Goal: Task Accomplishment & Management: Manage account settings

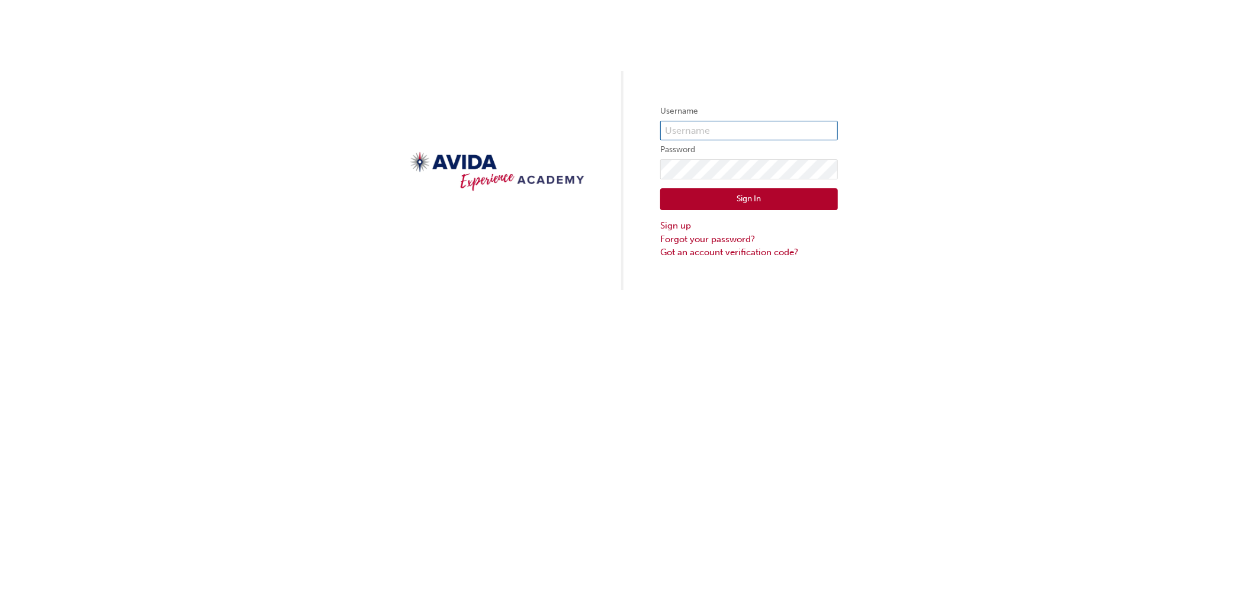
click at [682, 126] on input "text" at bounding box center [749, 131] width 178 height 20
click at [569, 110] on div "Username Password Sign In Sign up Forgot your password? Got an account verifica…" at bounding box center [623, 145] width 1247 height 290
click at [679, 128] on input "text" at bounding box center [749, 131] width 178 height 20
type input "RFrench"
click at [716, 239] on link "Forgot your password?" at bounding box center [749, 240] width 178 height 14
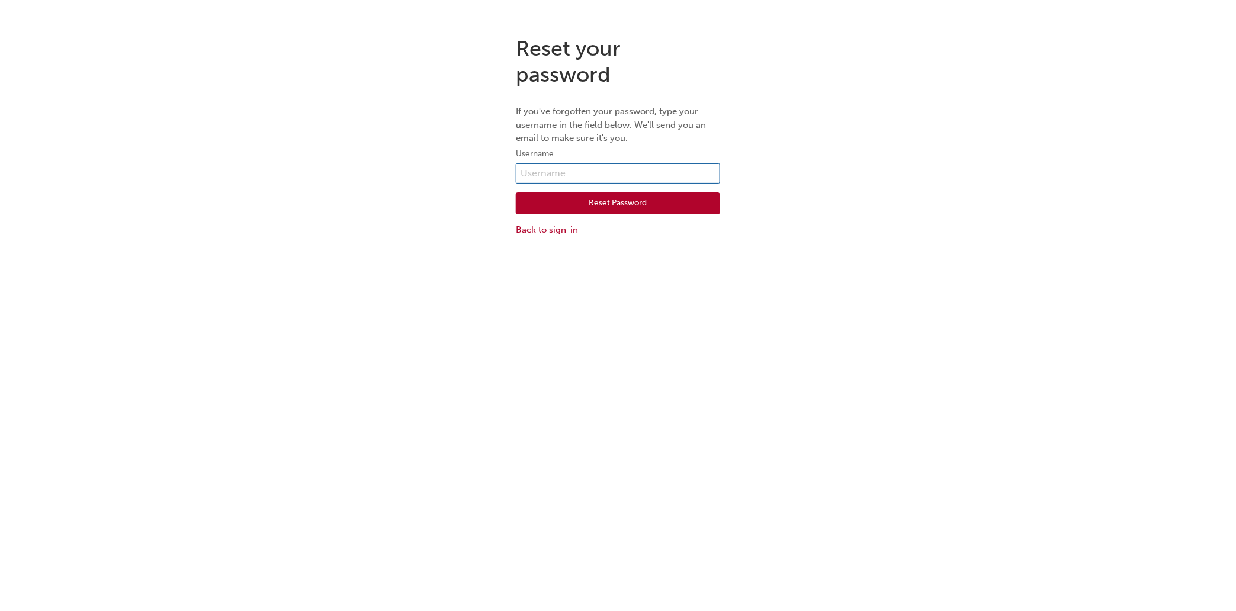
click at [553, 171] on input "text" at bounding box center [618, 173] width 204 height 20
type input "RFrench"
click at [614, 205] on button "Reset Password" at bounding box center [618, 203] width 204 height 22
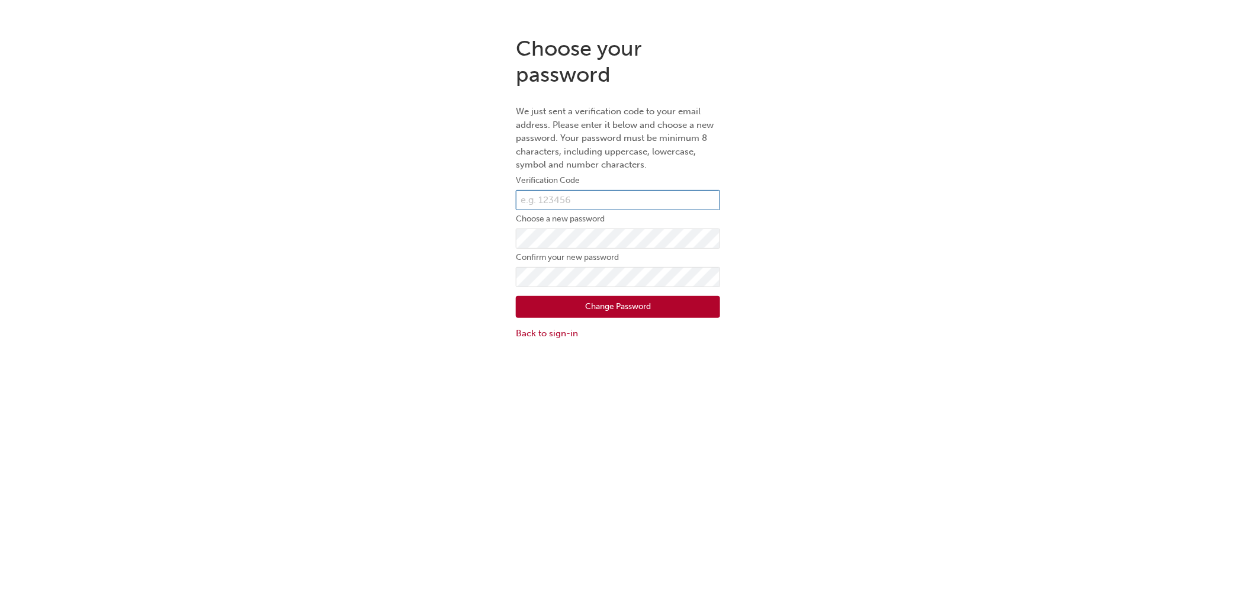
click at [557, 193] on input "text" at bounding box center [618, 200] width 204 height 20
type input "619286"
click at [619, 315] on button "Change Password" at bounding box center [618, 307] width 204 height 22
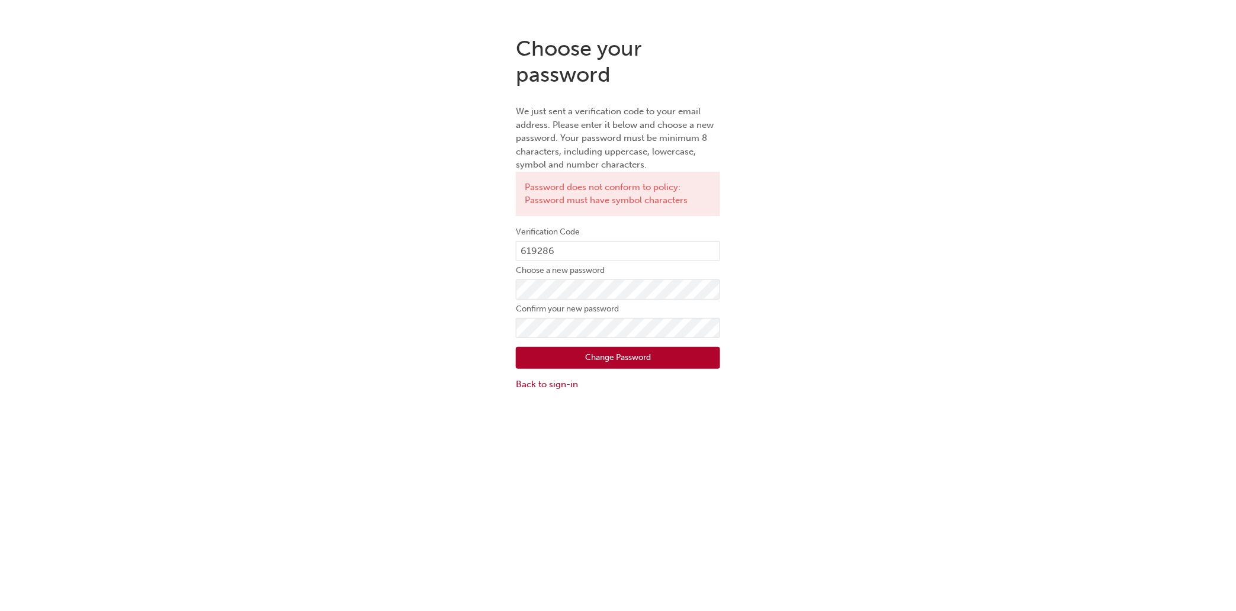
click at [592, 350] on button "Change Password" at bounding box center [618, 358] width 204 height 22
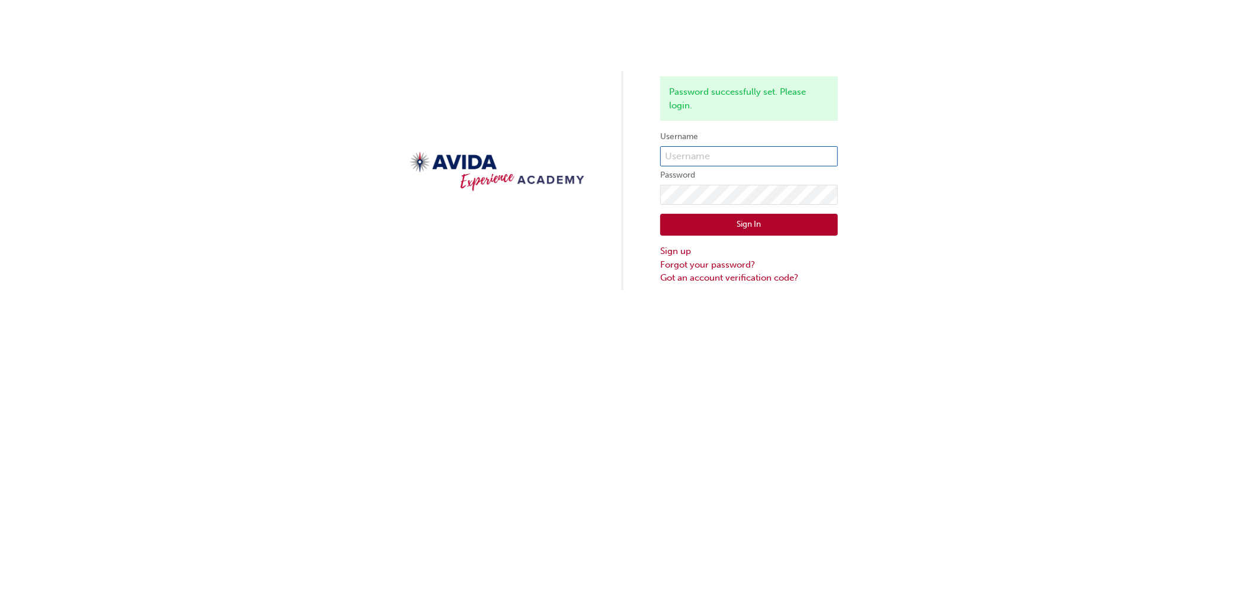
click at [727, 150] on input "text" at bounding box center [749, 156] width 178 height 20
type input "RFrench"
click button "Sign In" at bounding box center [749, 225] width 178 height 22
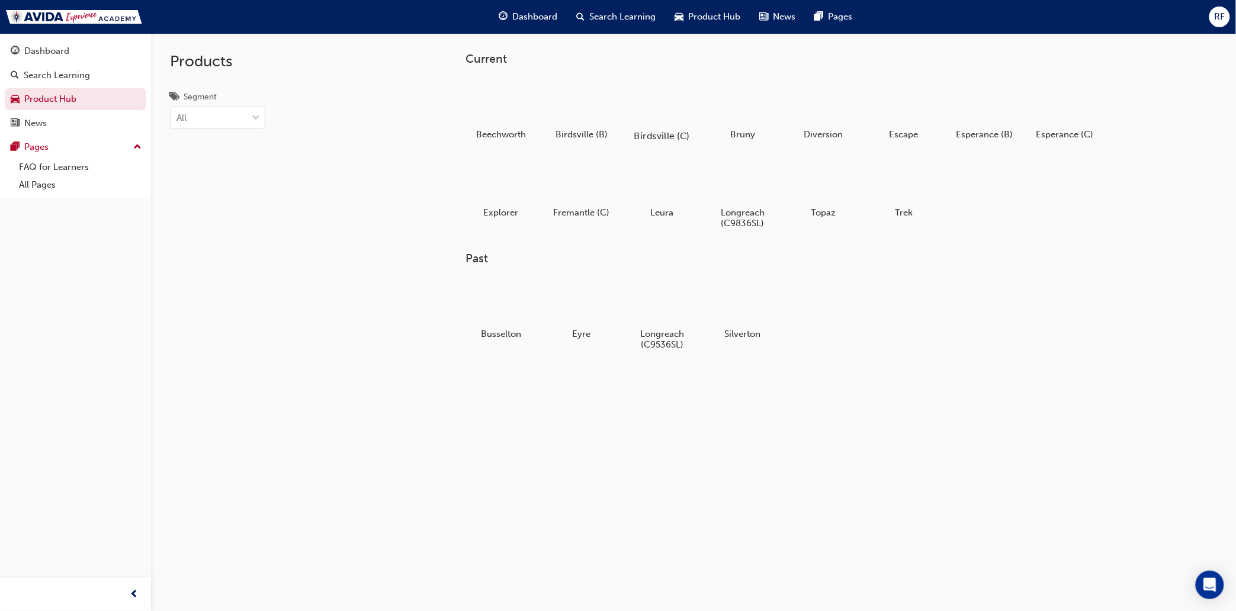
click at [664, 104] on div at bounding box center [662, 101] width 66 height 47
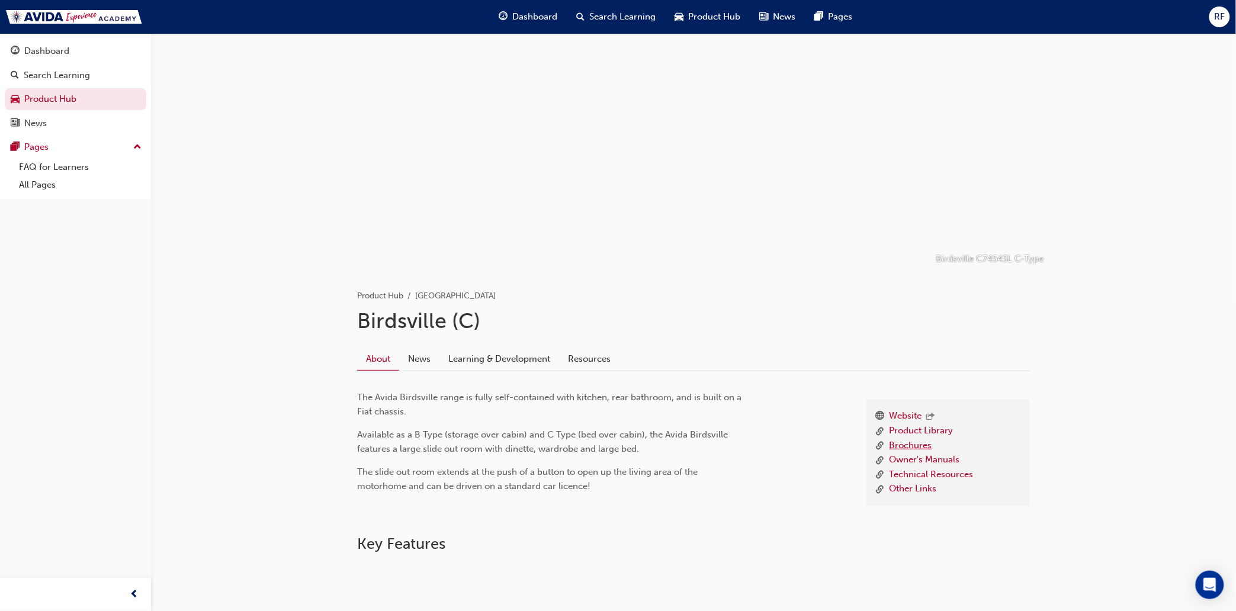
click at [909, 445] on link "Brochures" at bounding box center [910, 446] width 43 height 15
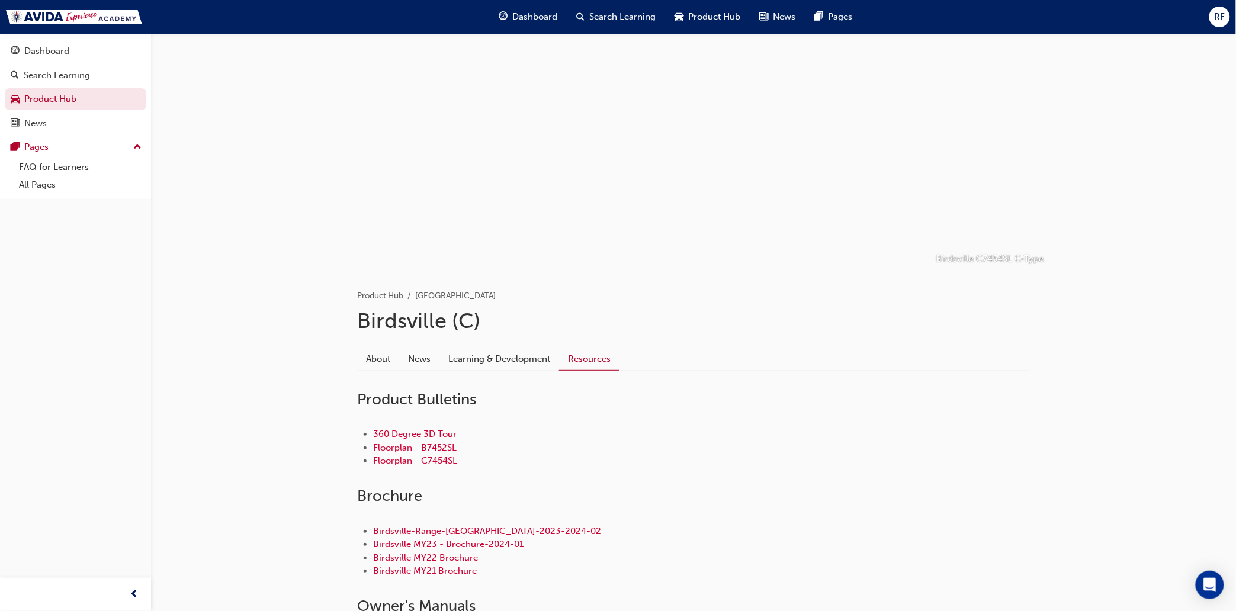
scroll to position [246, 0]
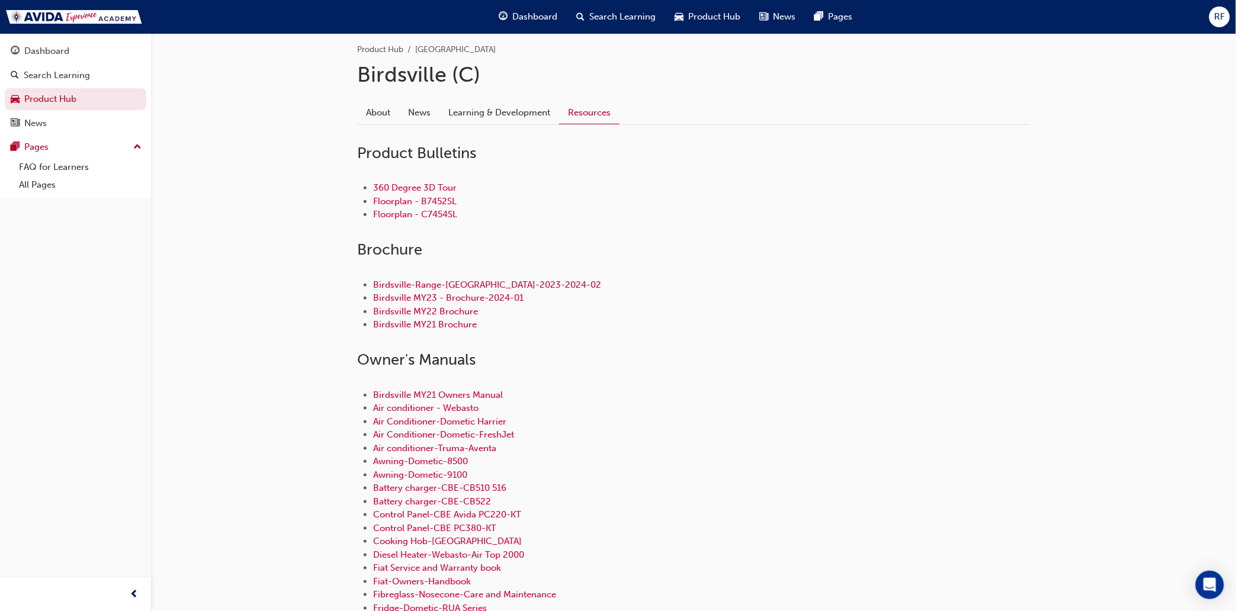
click at [523, 17] on span "Dashboard" at bounding box center [535, 17] width 45 height 14
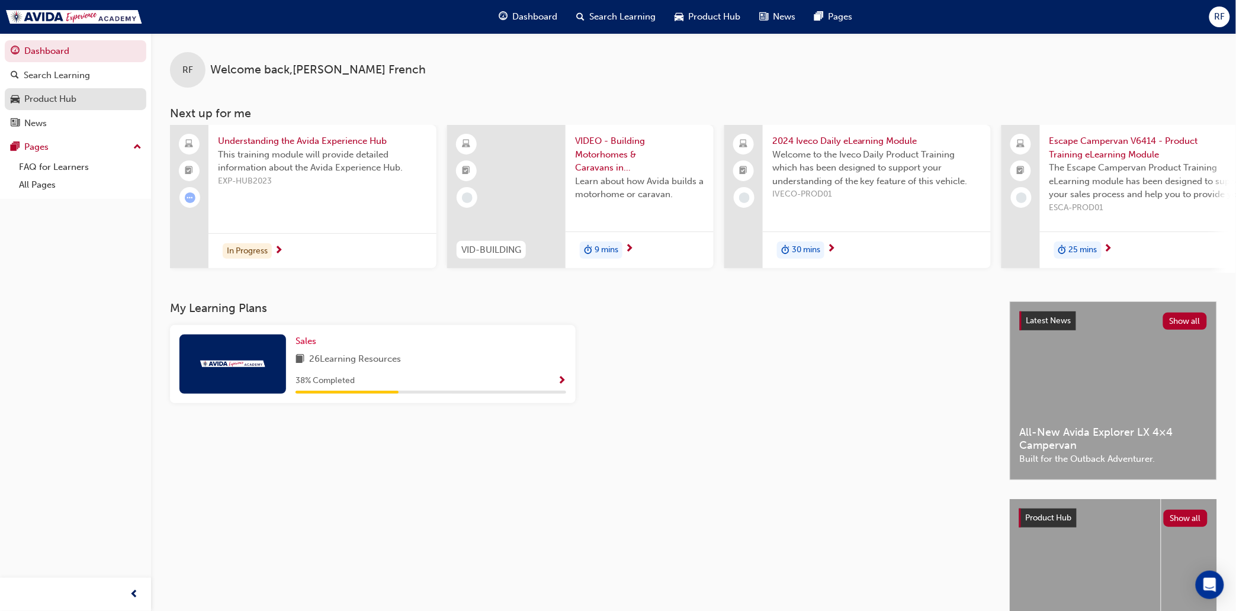
click at [47, 97] on div "Product Hub" at bounding box center [50, 99] width 52 height 14
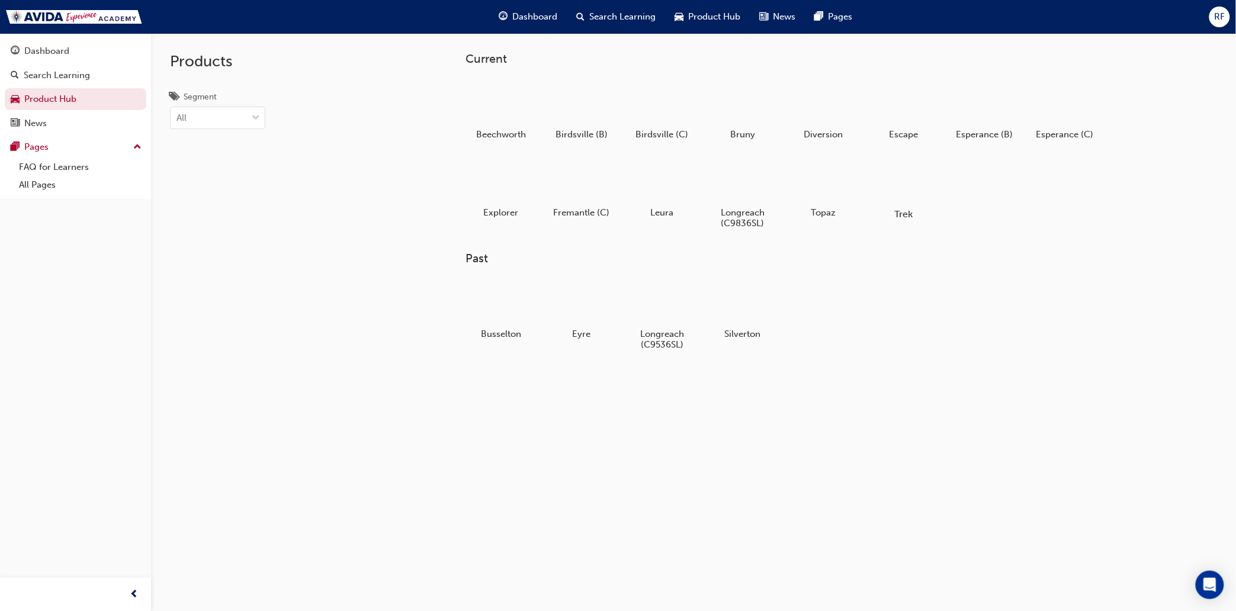
click at [905, 183] on div at bounding box center [904, 179] width 66 height 47
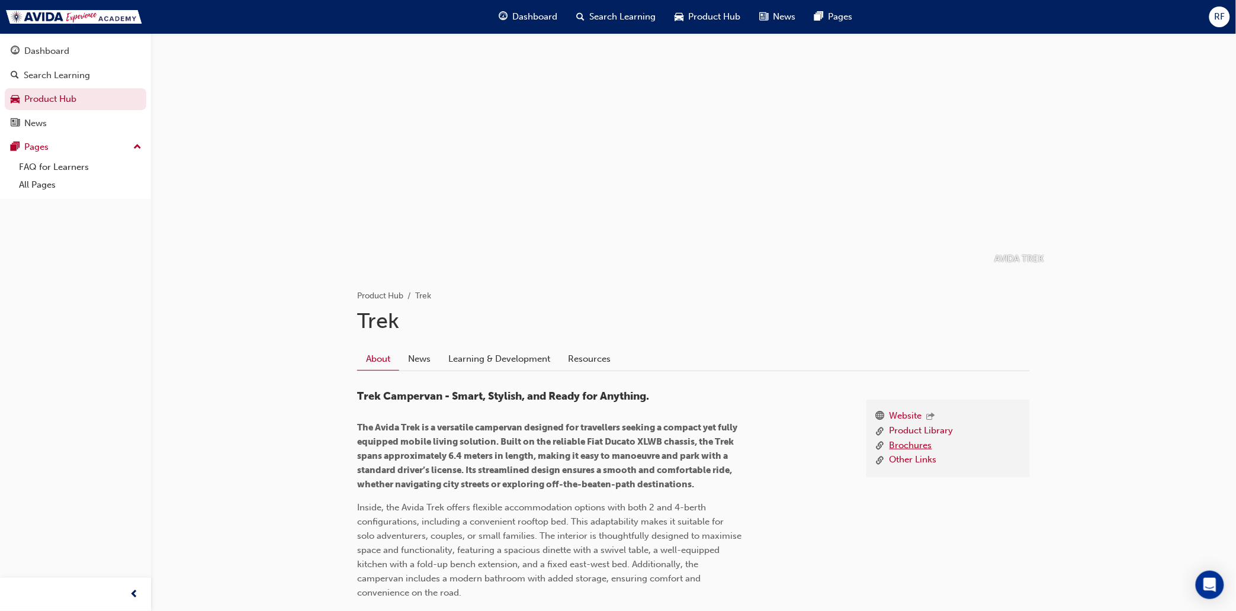
click at [918, 443] on link "Brochures" at bounding box center [910, 446] width 43 height 15
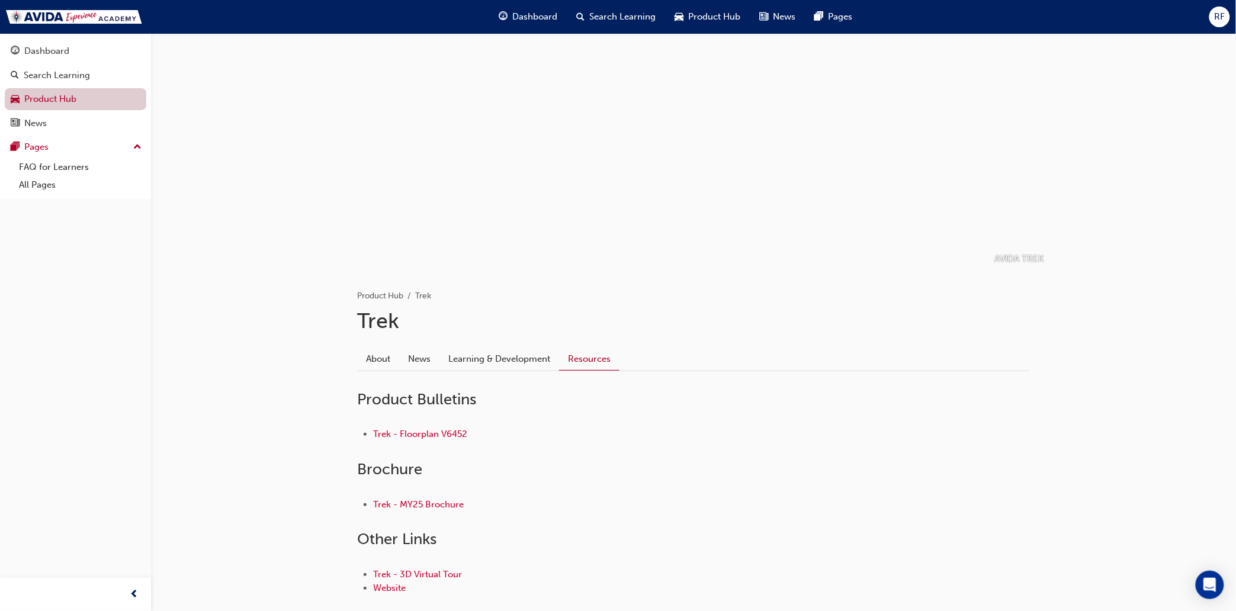
click at [54, 101] on link "Product Hub" at bounding box center [76, 99] width 142 height 22
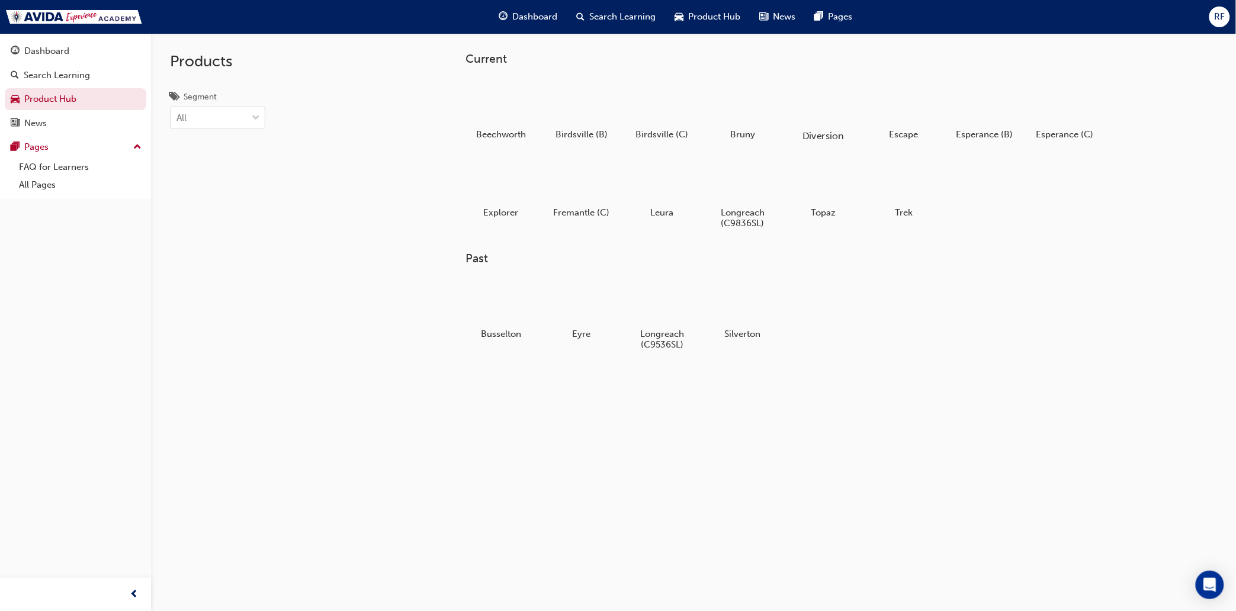
click at [819, 106] on div at bounding box center [823, 101] width 66 height 47
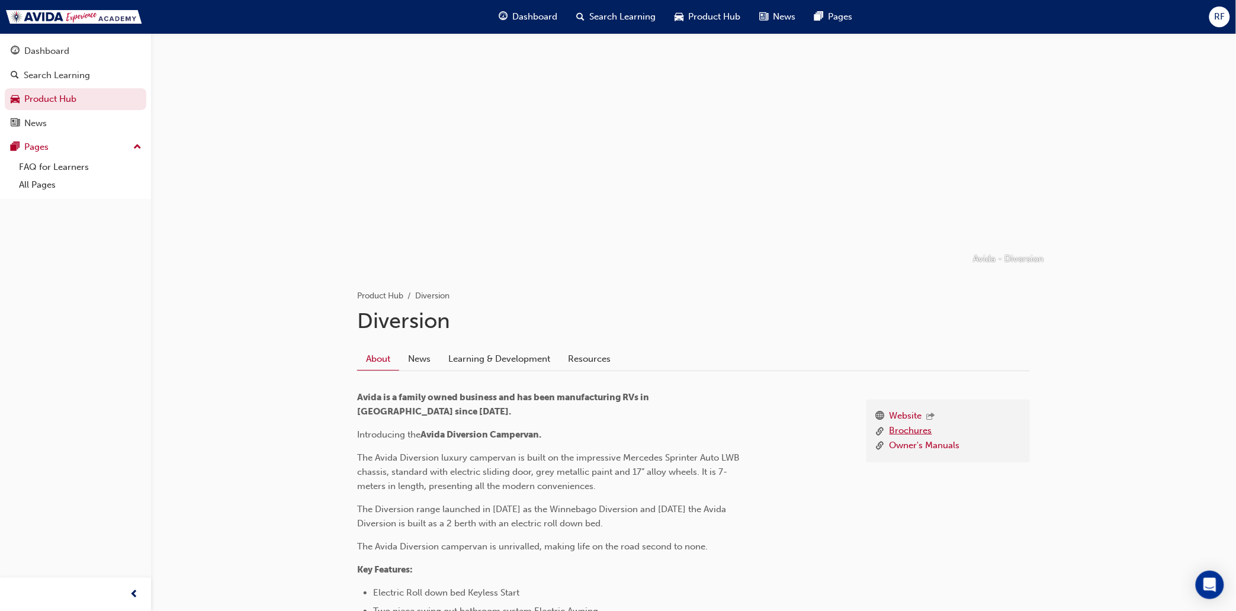
click at [909, 429] on link "Brochures" at bounding box center [910, 431] width 43 height 15
